Goal: Obtain resource: Obtain resource

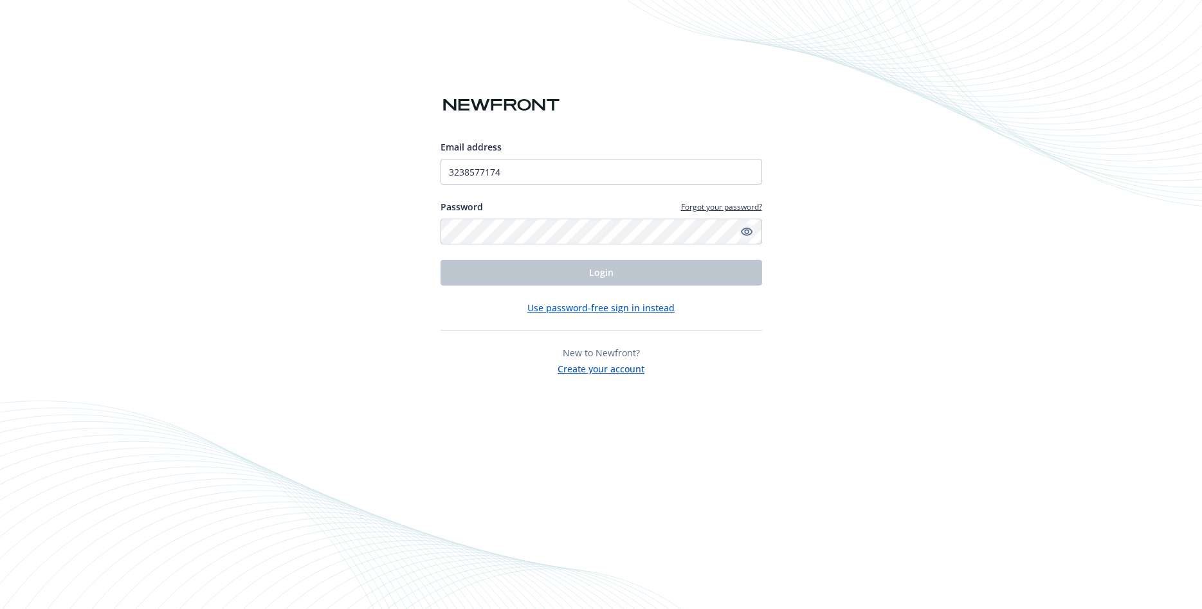
click at [747, 226] on icon "Show password" at bounding box center [747, 232] width 12 height 12
click at [540, 175] on input "3238577174" at bounding box center [600, 172] width 321 height 26
drag, startPoint x: 548, startPoint y: 175, endPoint x: 443, endPoint y: 161, distance: 105.7
click at [443, 161] on input "3238577174" at bounding box center [600, 172] width 321 height 26
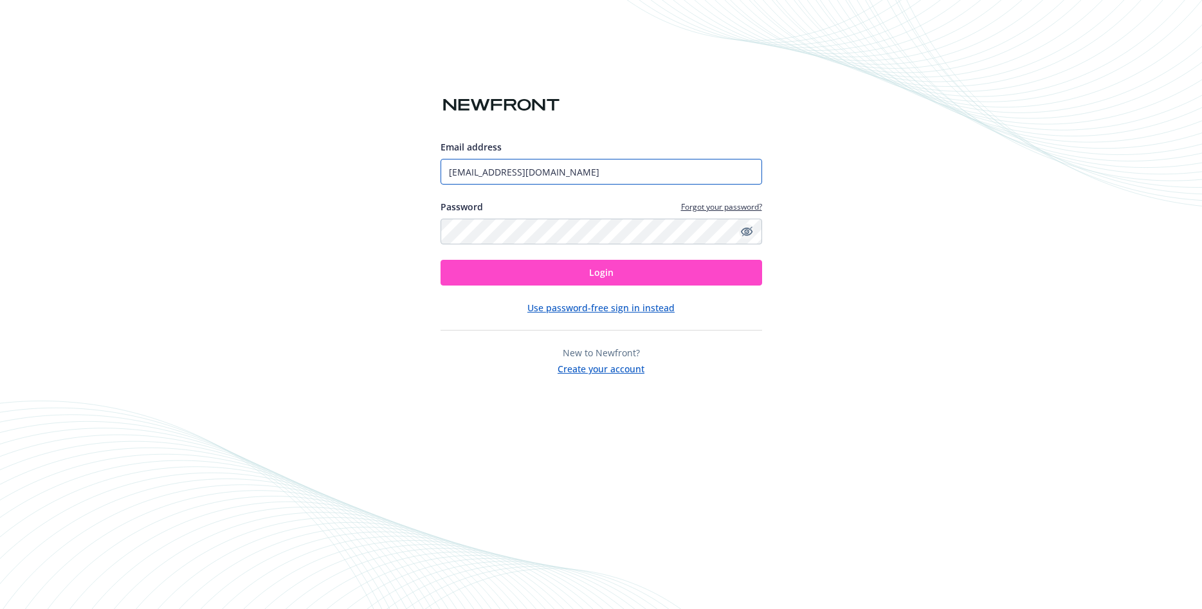
type input "[EMAIL_ADDRESS][DOMAIN_NAME]"
click at [604, 278] on span "Login" at bounding box center [601, 272] width 24 height 12
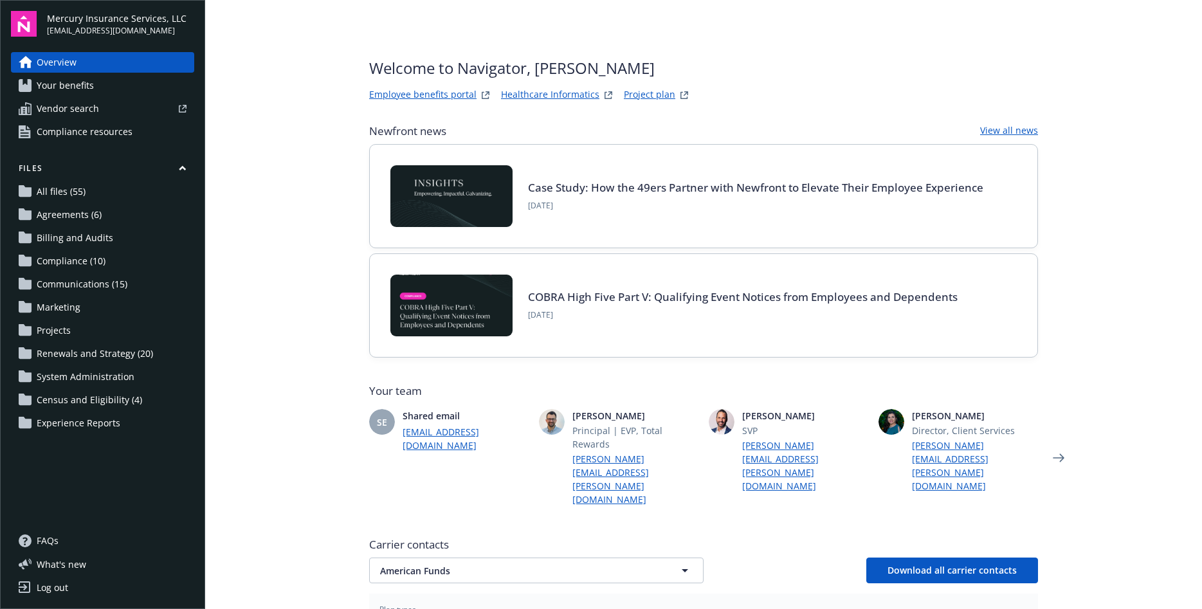
click at [88, 401] on span "Census and Eligibility (4)" at bounding box center [89, 400] width 105 height 21
